Goal: Information Seeking & Learning: Learn about a topic

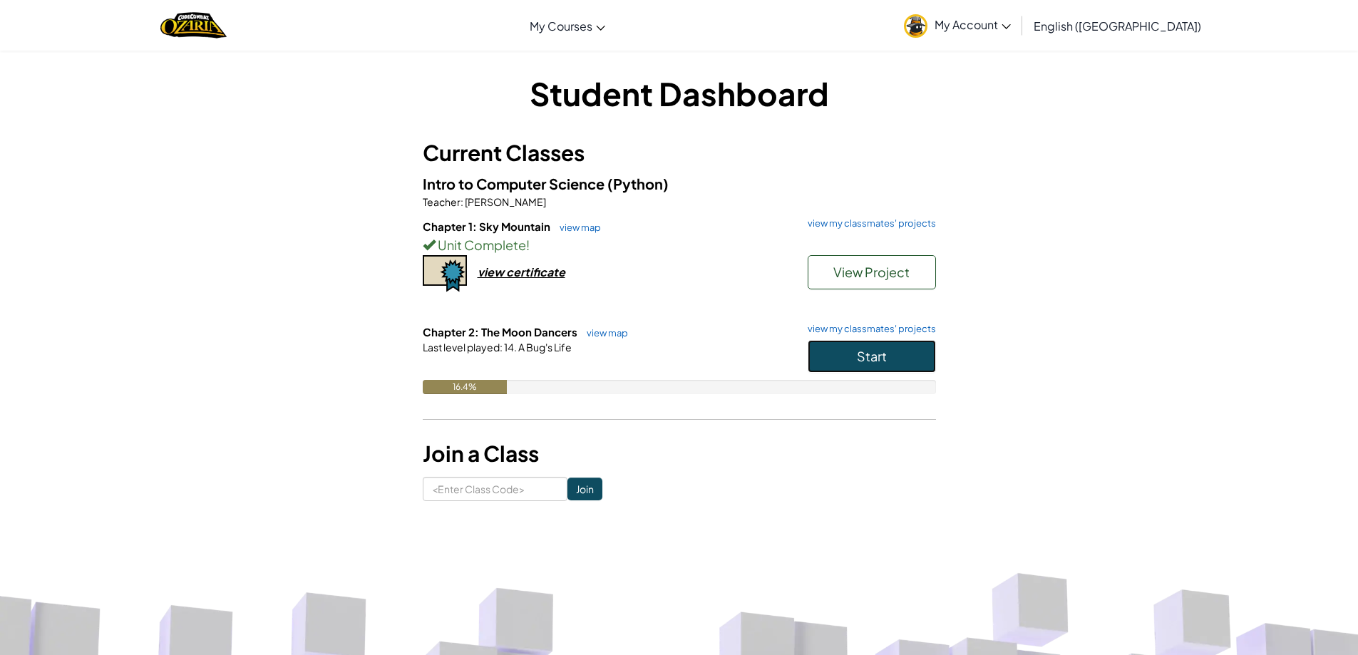
click at [877, 346] on button "Start" at bounding box center [872, 356] width 128 height 33
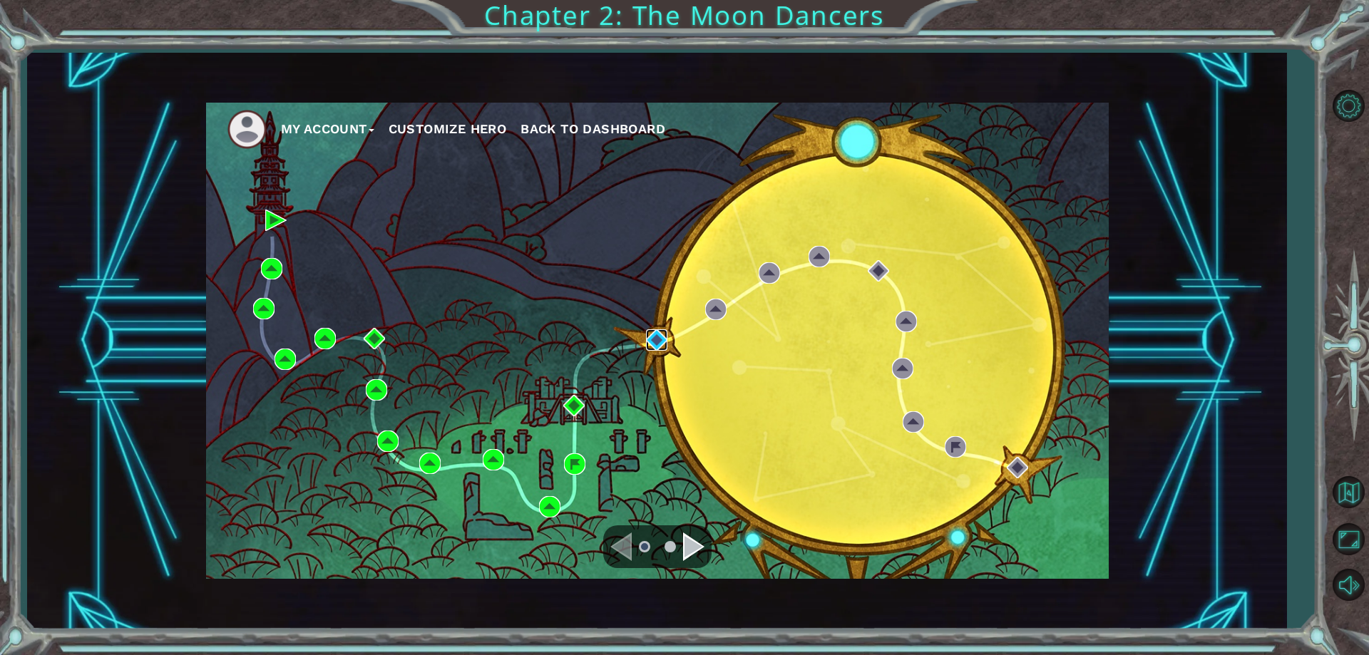
click at [665, 337] on img at bounding box center [656, 339] width 21 height 21
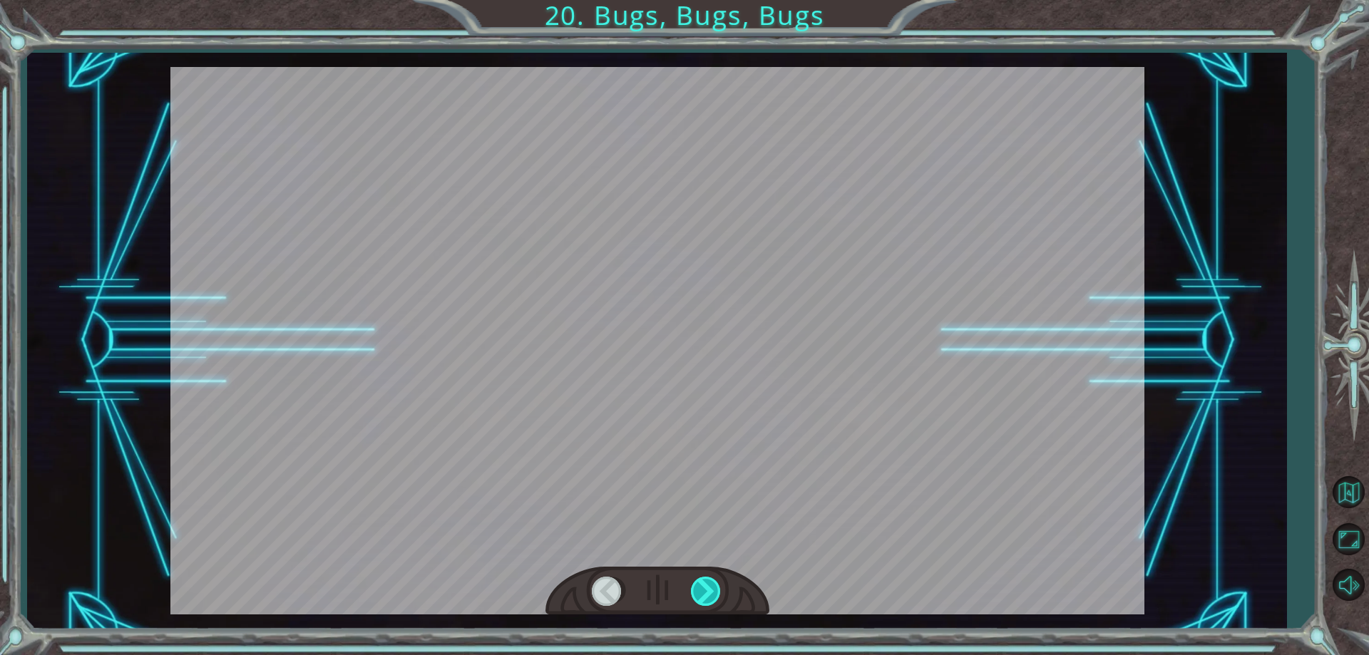
click at [707, 595] on div at bounding box center [707, 591] width 32 height 29
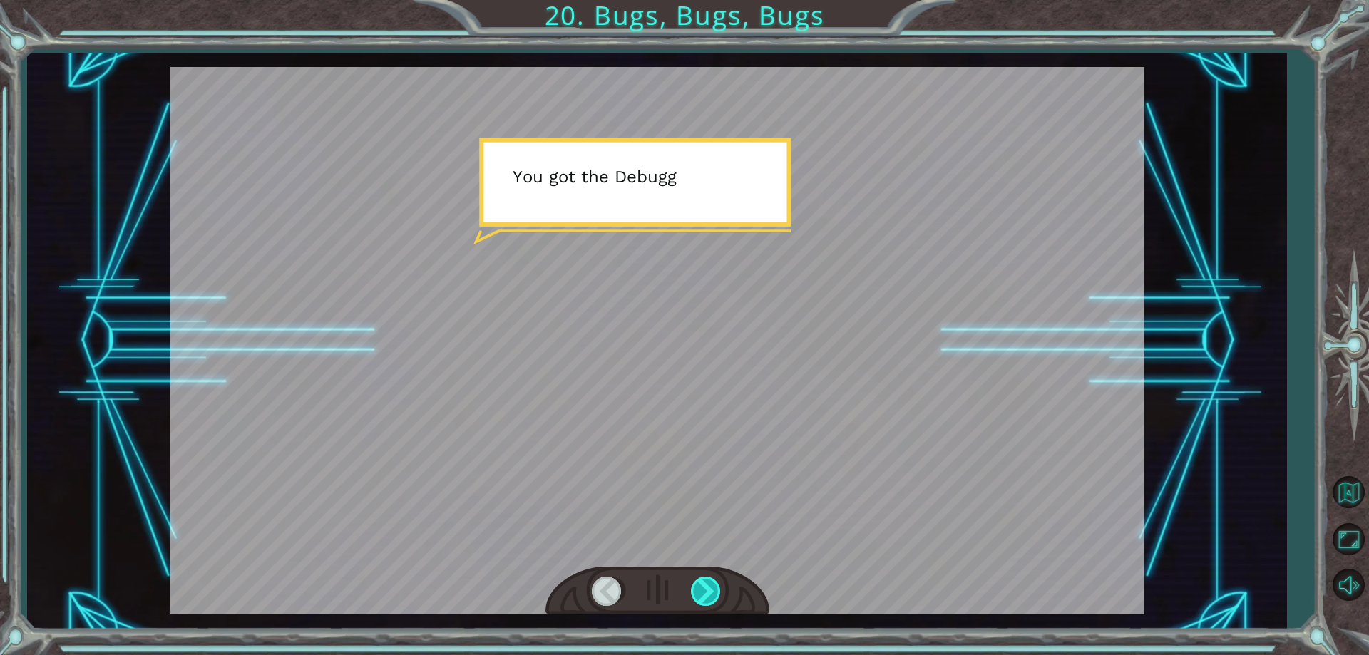
click at [708, 595] on div at bounding box center [707, 591] width 32 height 29
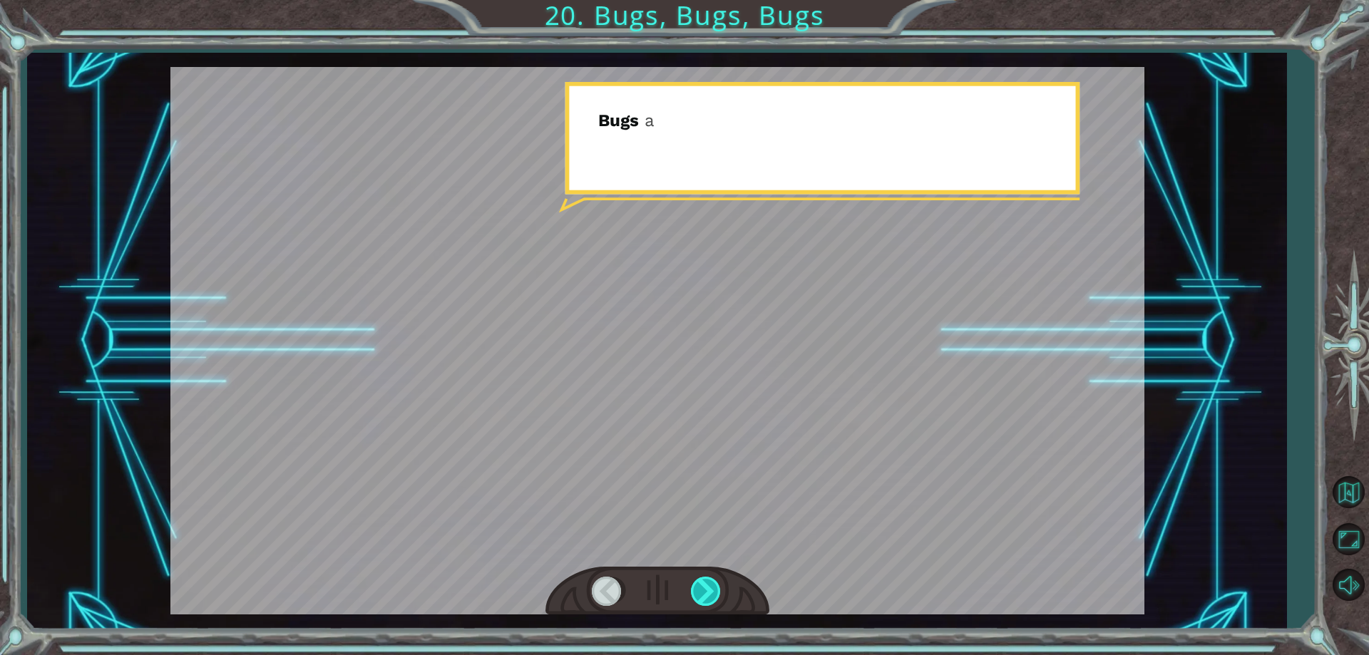
click at [708, 595] on div at bounding box center [707, 591] width 32 height 29
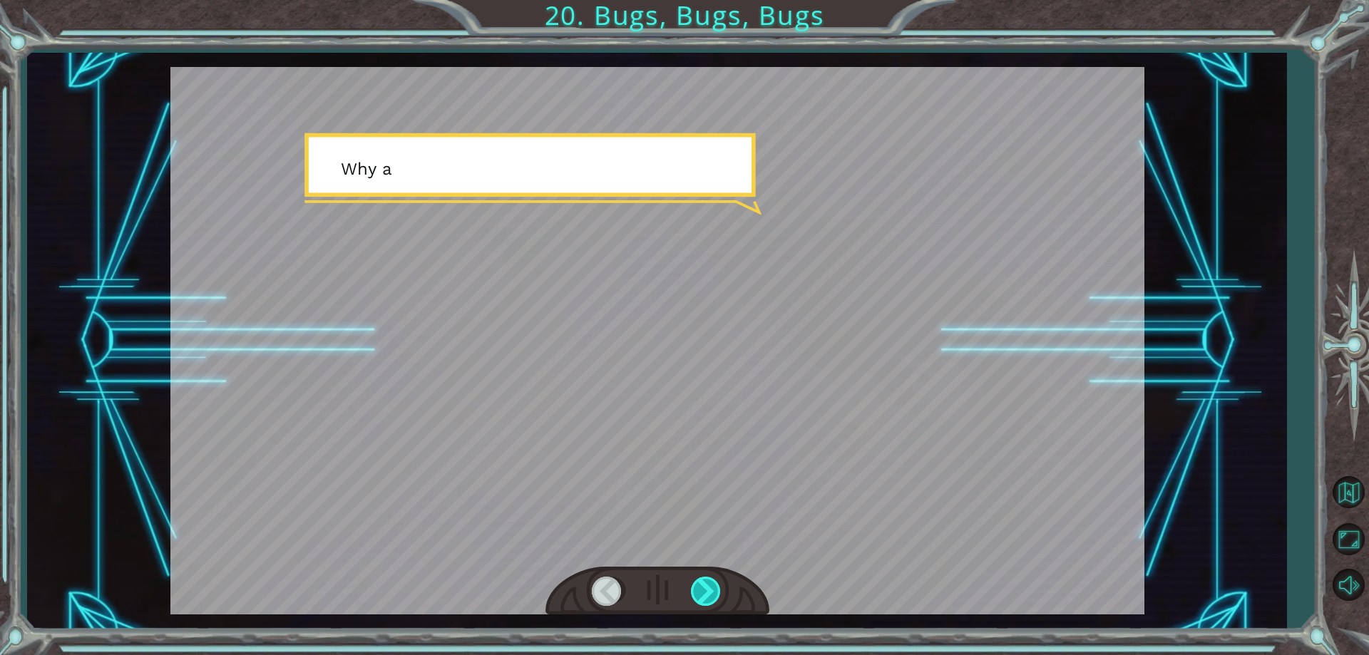
click at [708, 595] on div at bounding box center [707, 591] width 32 height 29
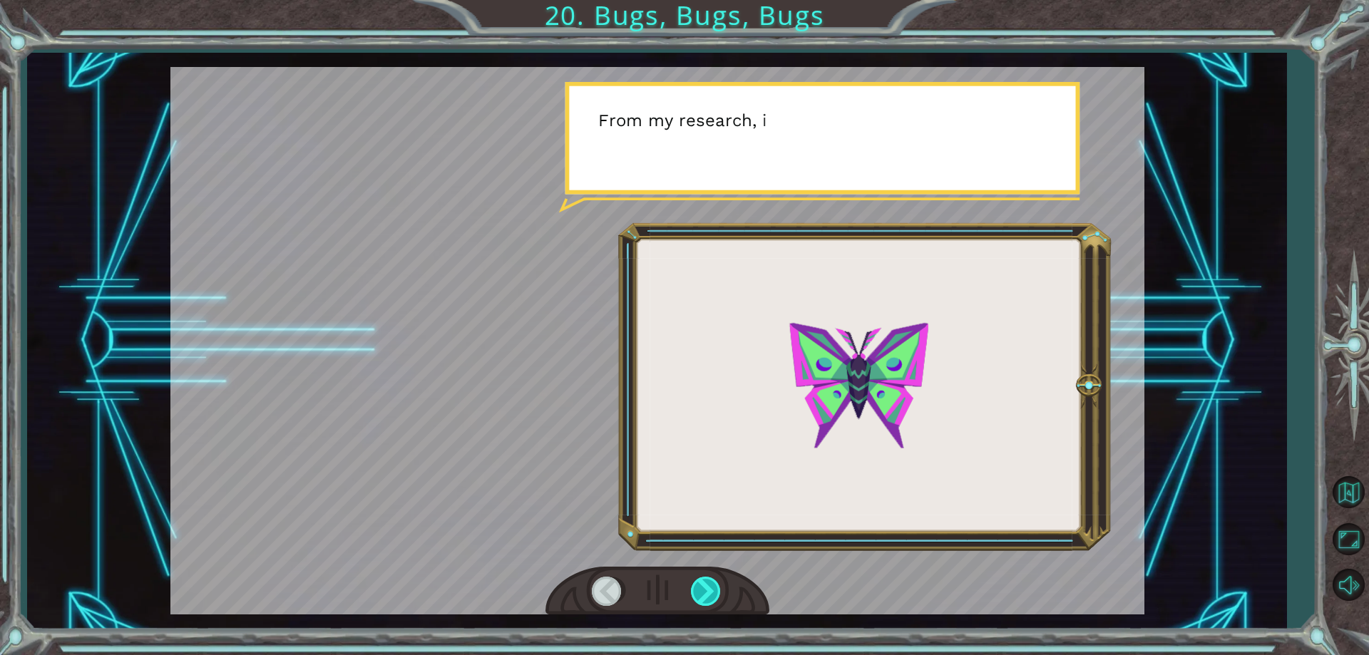
click at [708, 595] on div at bounding box center [707, 591] width 32 height 29
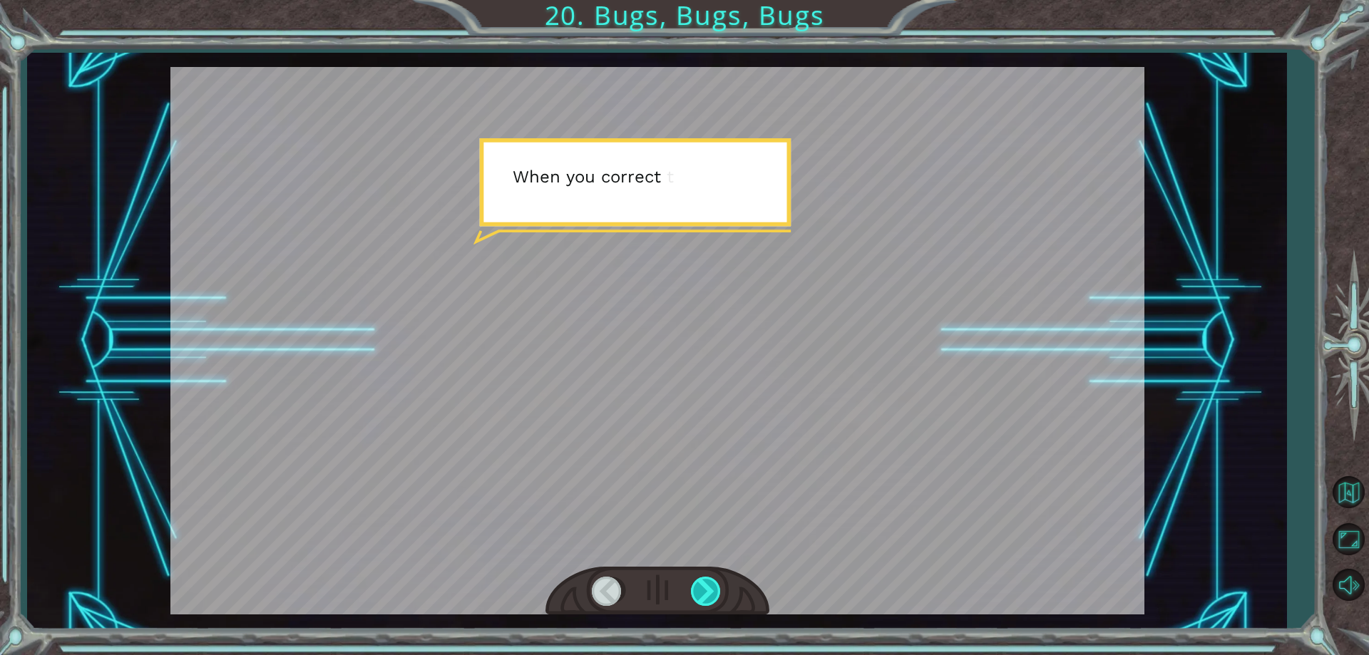
click at [708, 595] on div at bounding box center [707, 591] width 32 height 29
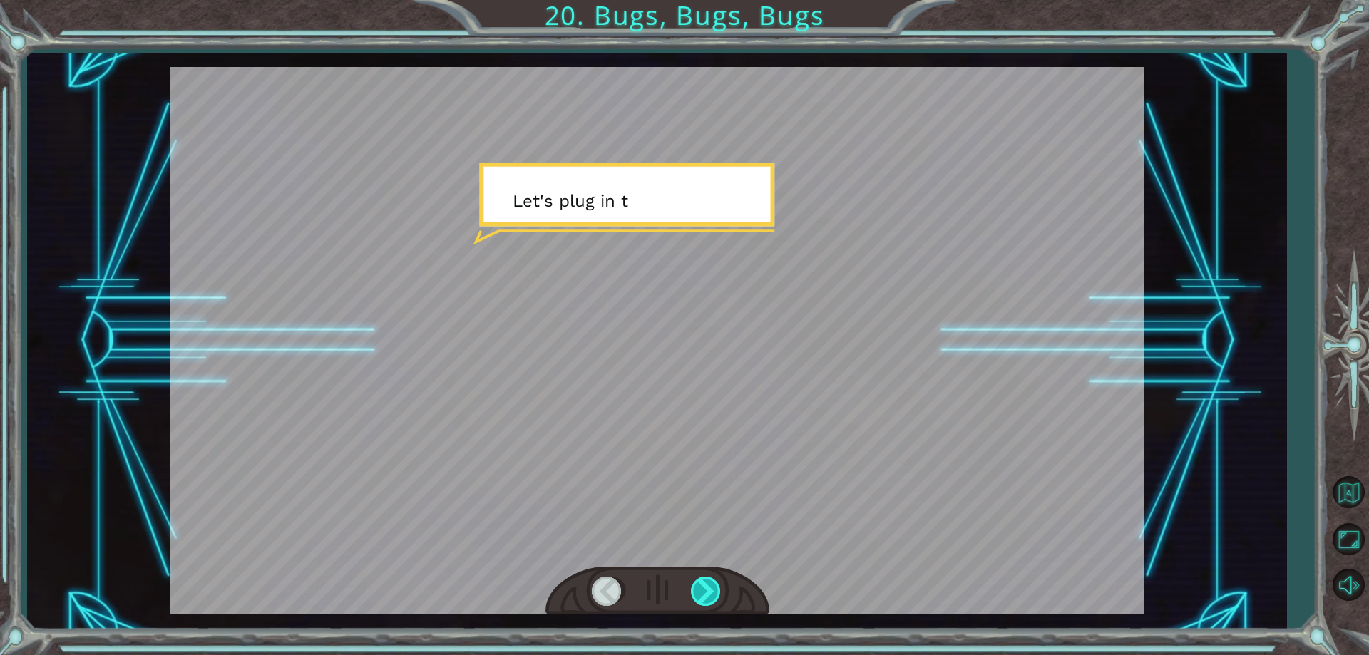
click at [708, 595] on div at bounding box center [707, 591] width 32 height 29
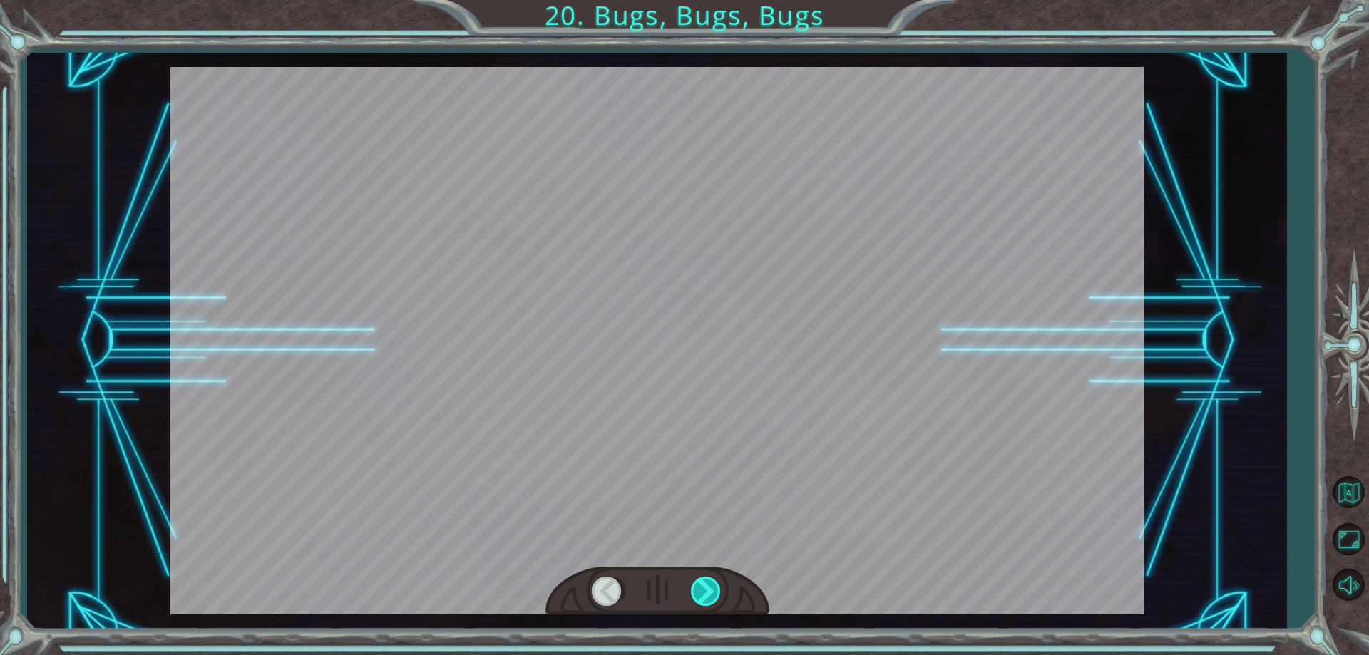
click at [708, 595] on div at bounding box center [707, 591] width 32 height 29
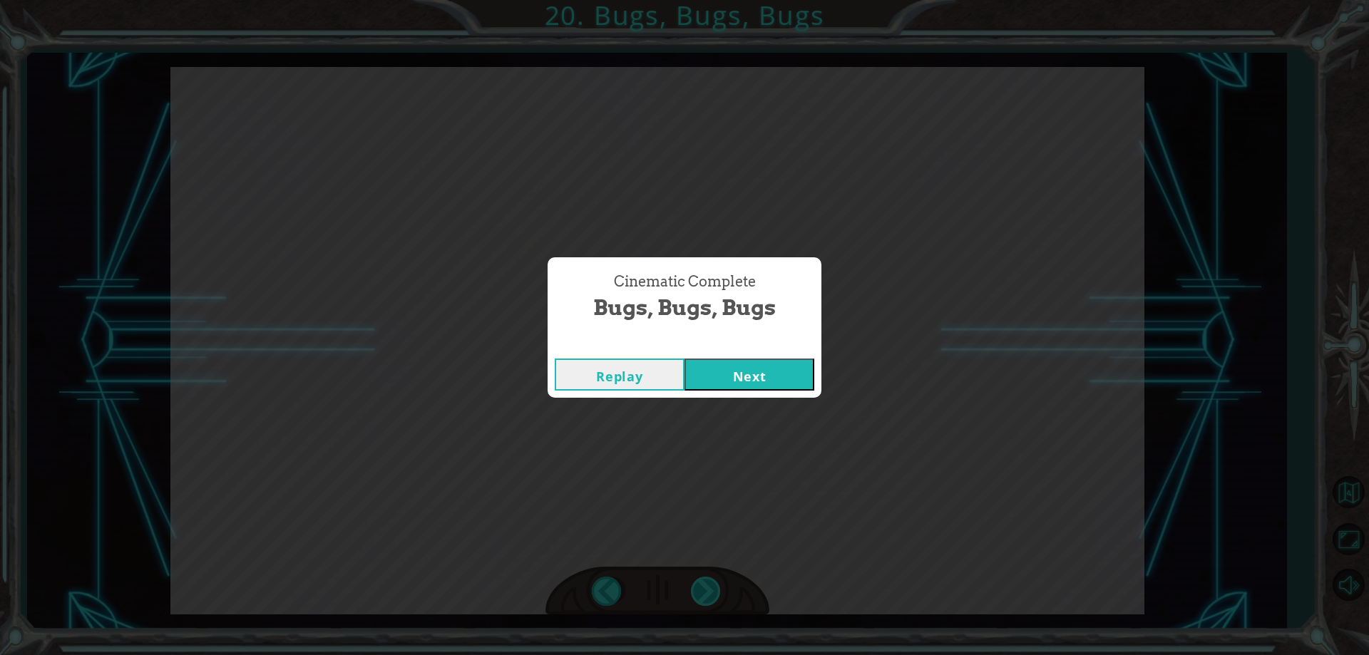
click at [708, 595] on div "Cinematic Complete Bugs, Bugs, Bugs Replay Next" at bounding box center [684, 327] width 1369 height 655
click at [779, 377] on button "Next" at bounding box center [750, 375] width 130 height 32
